Goal: Navigation & Orientation: Understand site structure

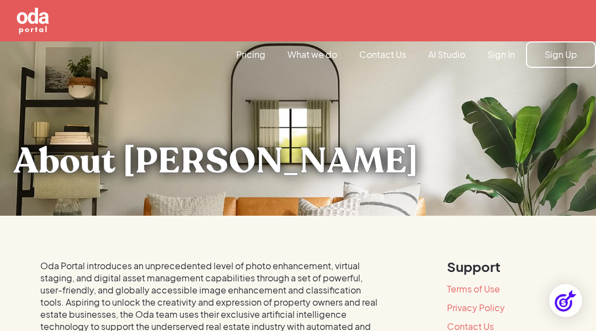
scroll to position [1317, 0]
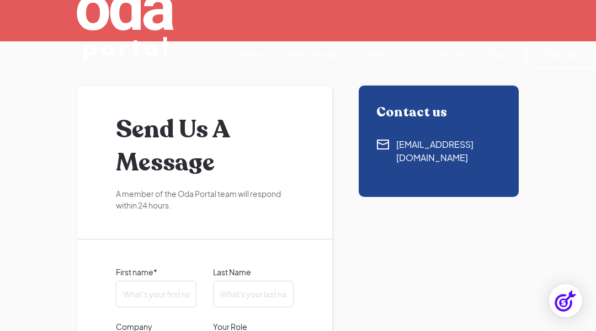
scroll to position [1122, 0]
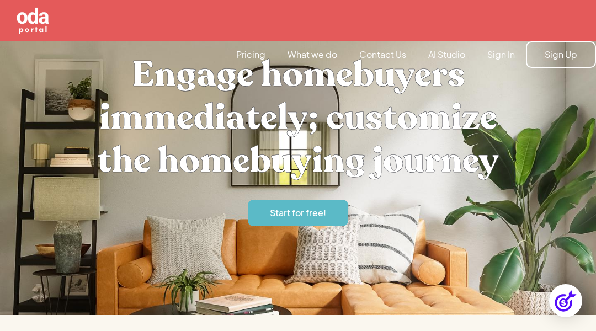
scroll to position [2879, 0]
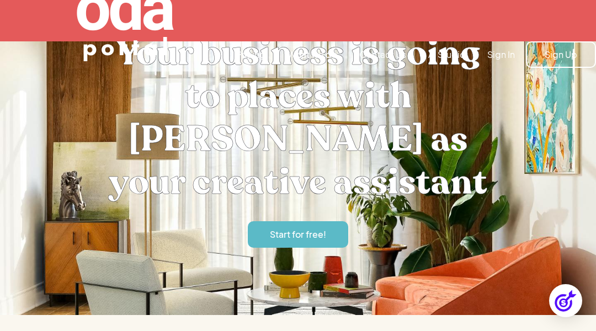
scroll to position [2632, 0]
